Goal: Information Seeking & Learning: Learn about a topic

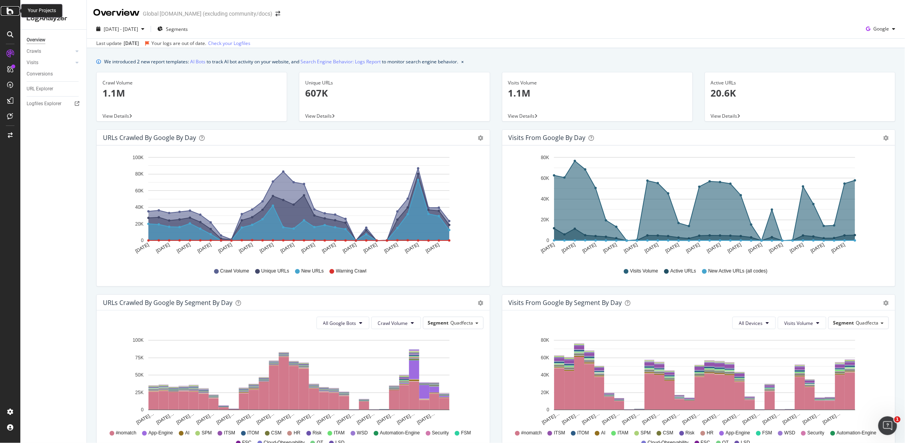
click at [11, 13] on icon at bounding box center [10, 10] width 7 height 9
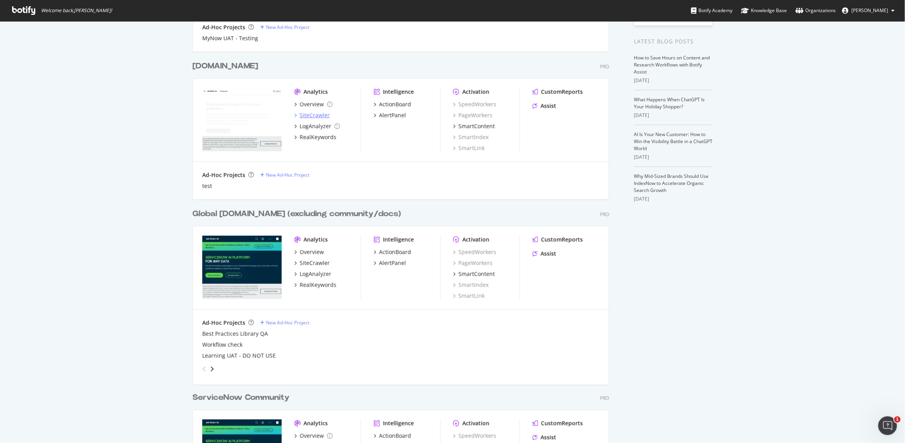
scroll to position [437, 0]
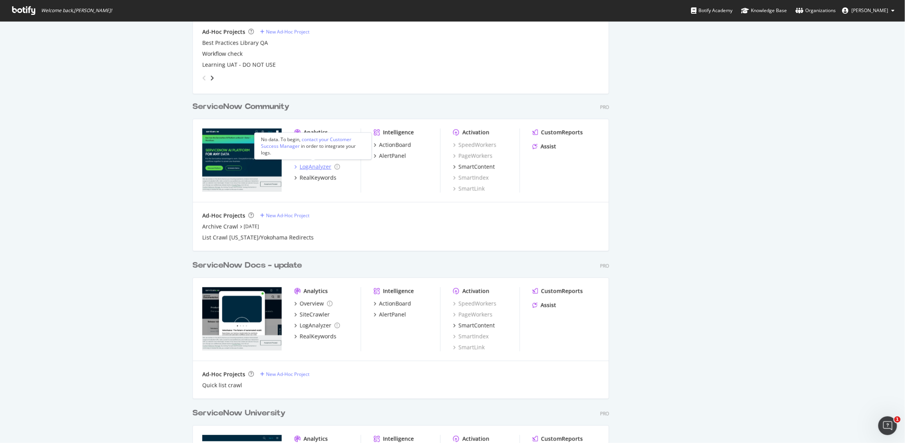
click at [314, 167] on div "LogAnalyzer" at bounding box center [316, 167] width 32 height 8
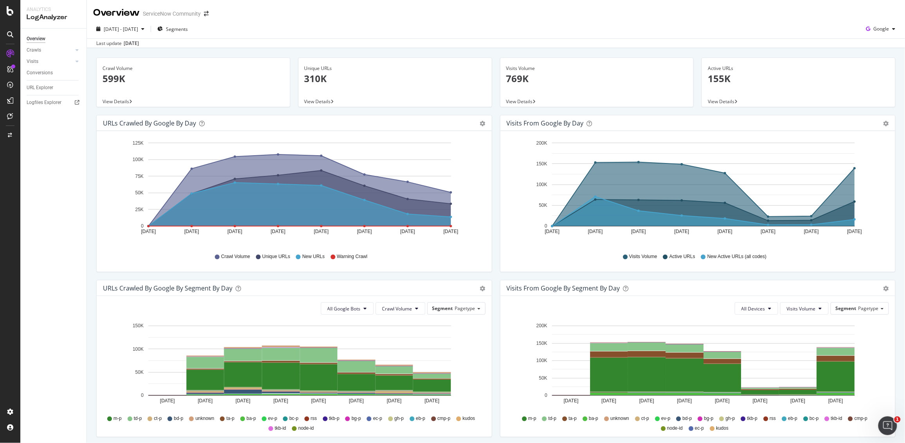
click at [126, 42] on div "[DATE]" at bounding box center [131, 43] width 15 height 7
click at [189, 42] on div "Last update [DATE]" at bounding box center [496, 42] width 818 height 9
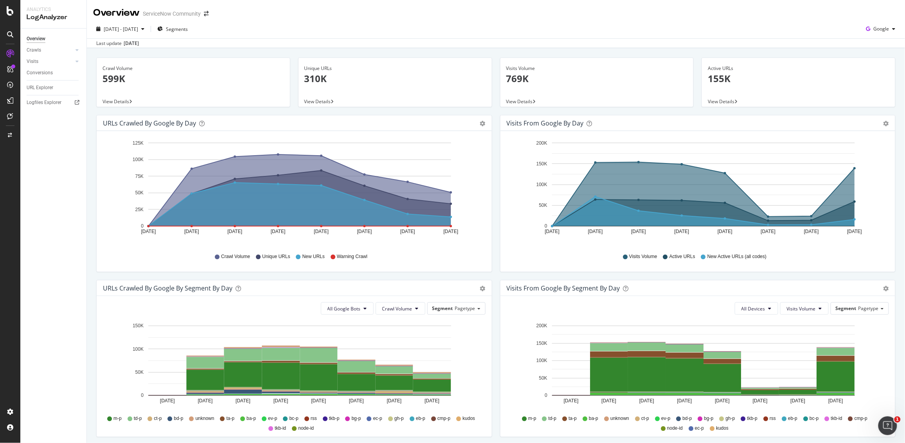
click at [136, 41] on div "[DATE]" at bounding box center [131, 43] width 15 height 7
click at [139, 44] on div "[DATE]" at bounding box center [131, 43] width 15 height 7
click at [55, 50] on link "Crawls" at bounding box center [50, 50] width 47 height 8
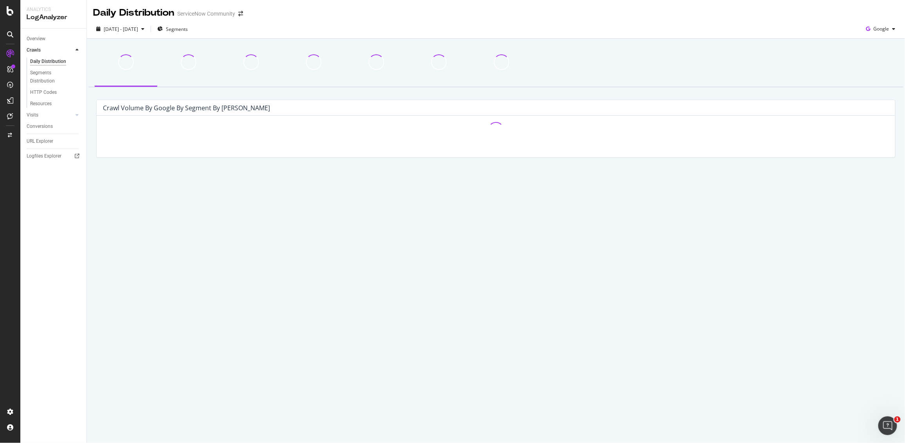
click at [55, 50] on link "Crawls" at bounding box center [50, 50] width 47 height 8
click at [33, 41] on div "Overview" at bounding box center [36, 39] width 19 height 8
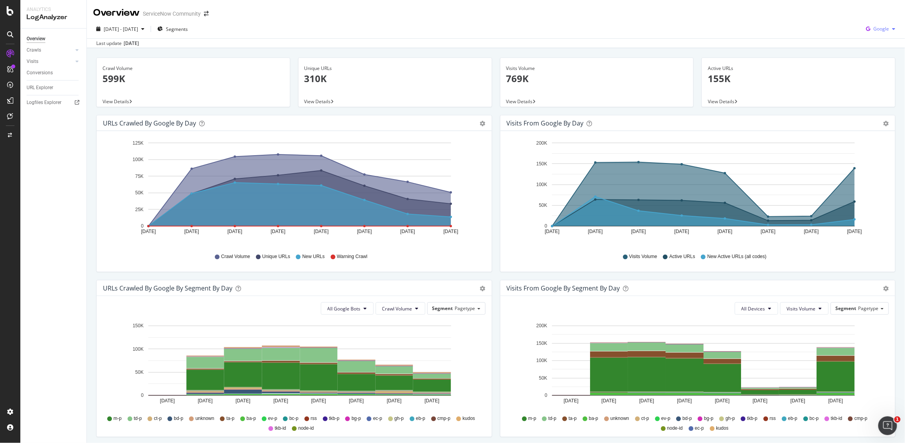
click at [877, 30] on span "Google" at bounding box center [881, 28] width 16 height 7
click at [869, 75] on span "OpenAI" at bounding box center [880, 73] width 29 height 7
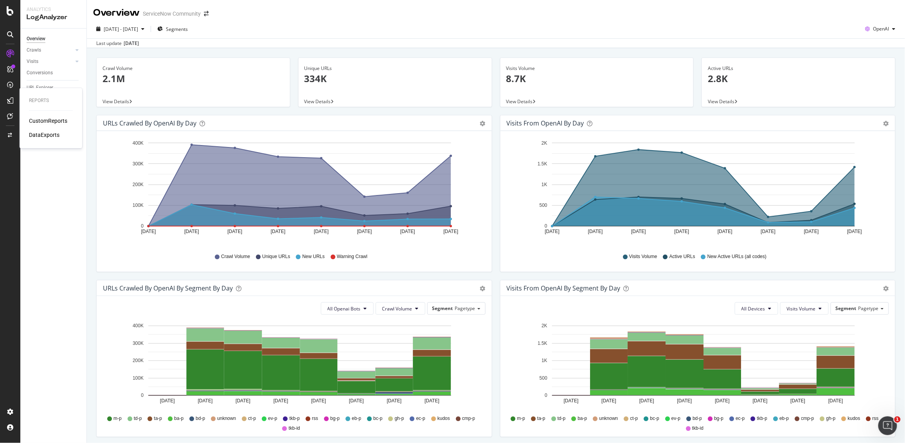
click at [42, 123] on div "CustomReports" at bounding box center [48, 121] width 38 height 8
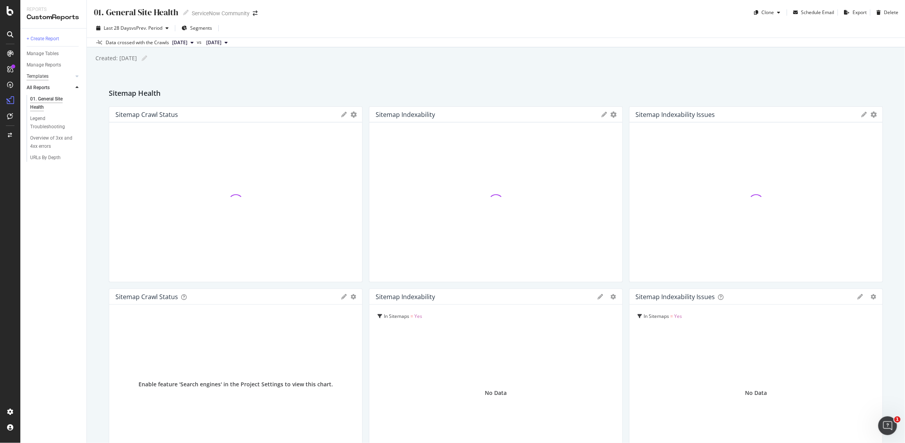
click at [44, 77] on div "Templates" at bounding box center [38, 76] width 22 height 8
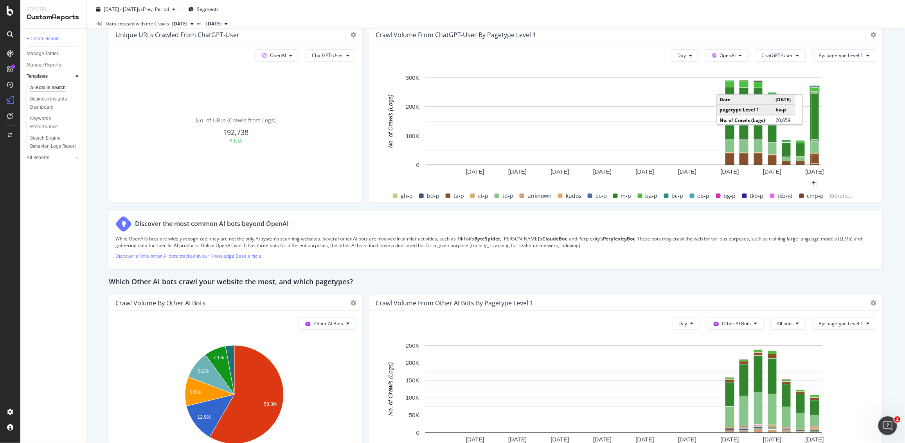
scroll to position [859, 0]
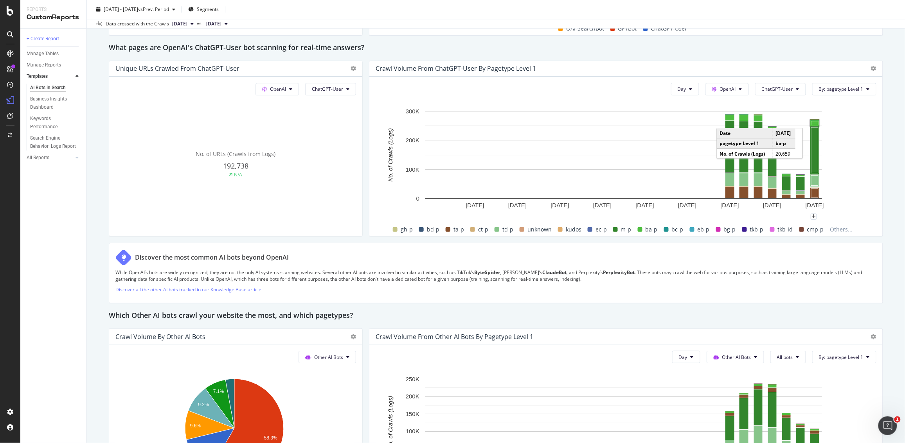
click at [885, 230] on div "AI Bots in Search AI Bots in Search ServiceNow Community Clone Schedule Email E…" at bounding box center [496, 221] width 818 height 443
click at [729, 90] on span "OpenAI" at bounding box center [728, 89] width 16 height 7
click at [776, 88] on span "ChatGPT-User" at bounding box center [777, 89] width 31 height 7
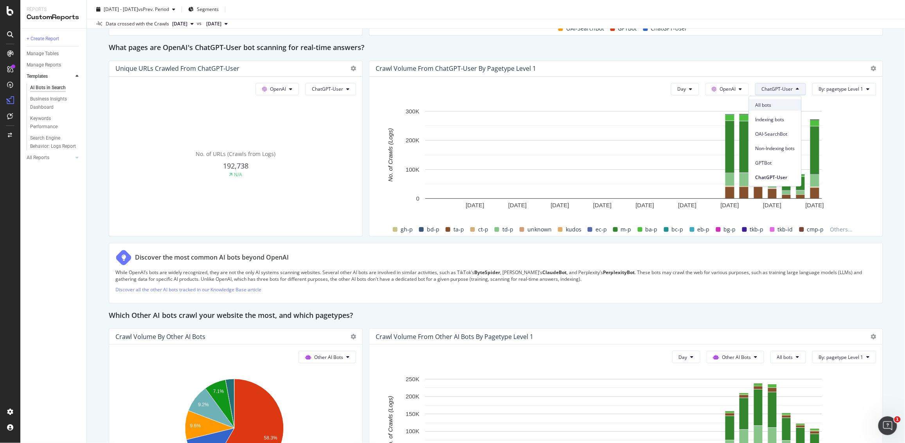
click at [774, 108] on span "All bots" at bounding box center [775, 105] width 40 height 7
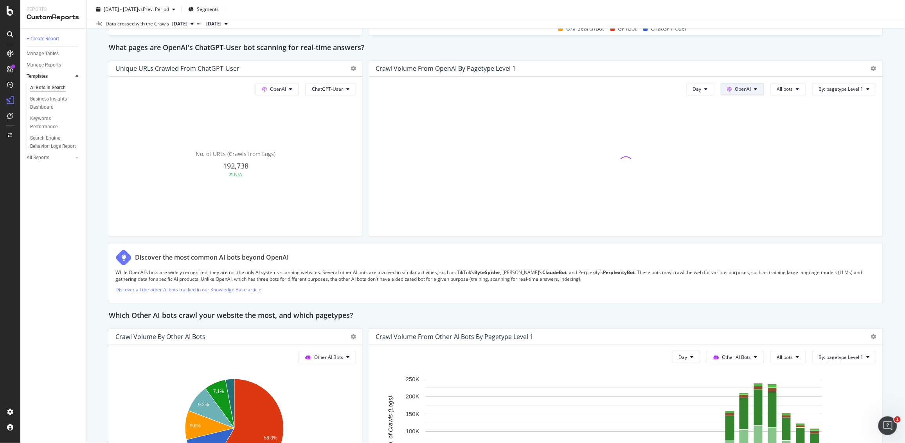
click at [754, 89] on icon at bounding box center [755, 89] width 3 height 5
click at [787, 88] on button "All bots" at bounding box center [788, 89] width 36 height 13
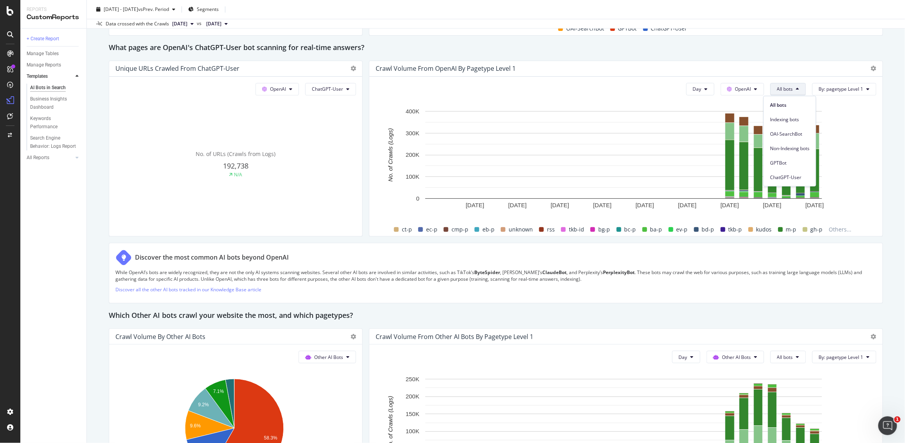
click at [817, 66] on div "Crawl Volume from OpenAI by pagetype Level 1" at bounding box center [618, 69] width 487 height 8
click at [743, 89] on span "OpenAI" at bounding box center [743, 89] width 16 height 7
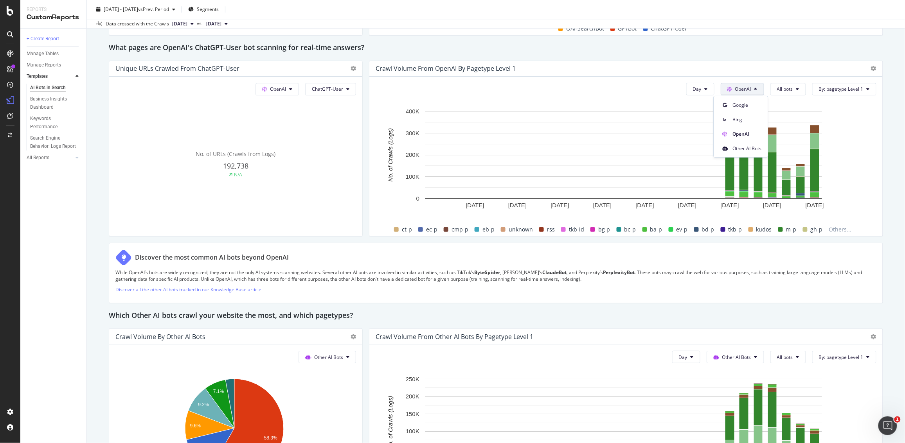
click at [876, 63] on div "AI Bots in Search AI Bots in Search ServiceNow Community Clone Schedule Email E…" at bounding box center [496, 221] width 818 height 443
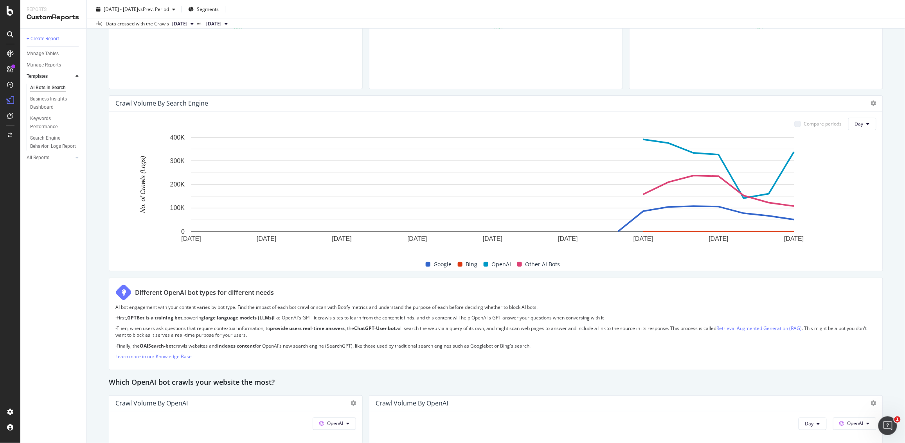
scroll to position [377, 0]
